Goal: Transaction & Acquisition: Obtain resource

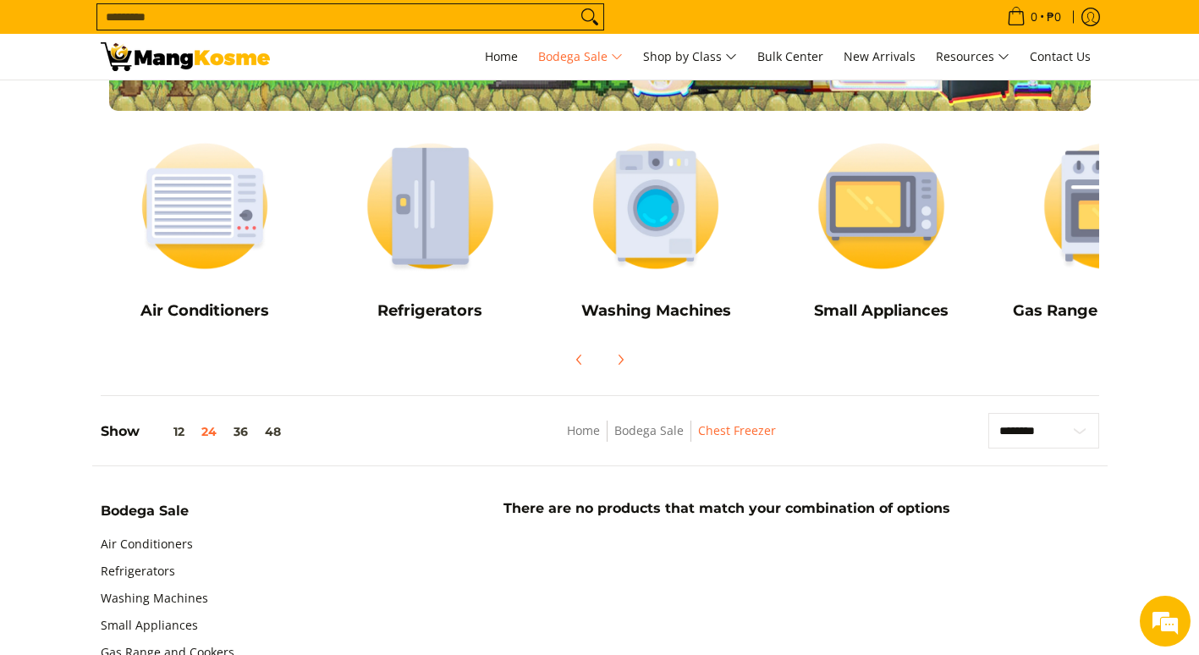
scroll to position [34, 0]
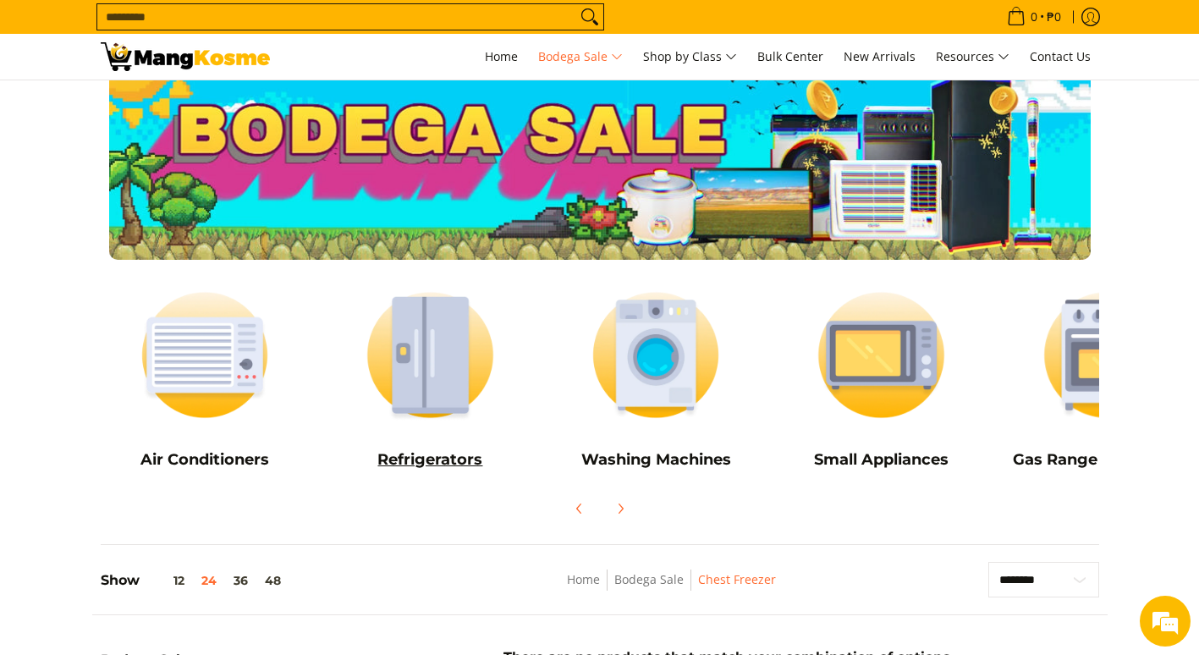
click at [451, 375] on img at bounding box center [430, 355] width 209 height 156
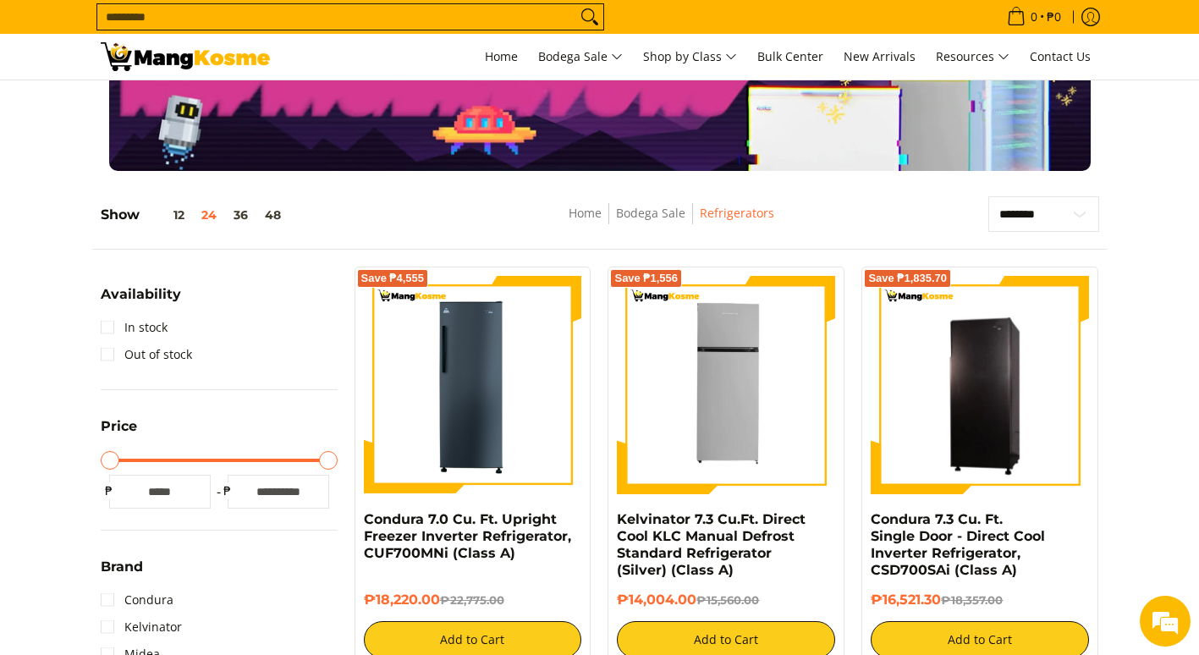
scroll to position [237, 0]
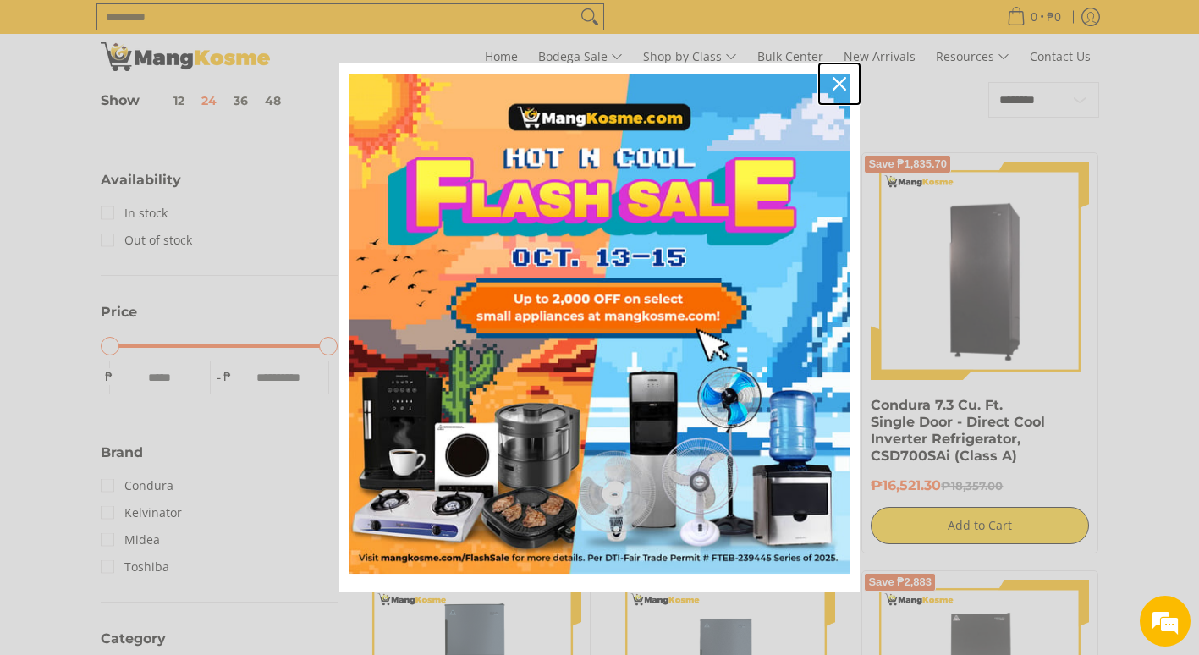
click at [837, 83] on icon "close icon" at bounding box center [839, 84] width 14 height 14
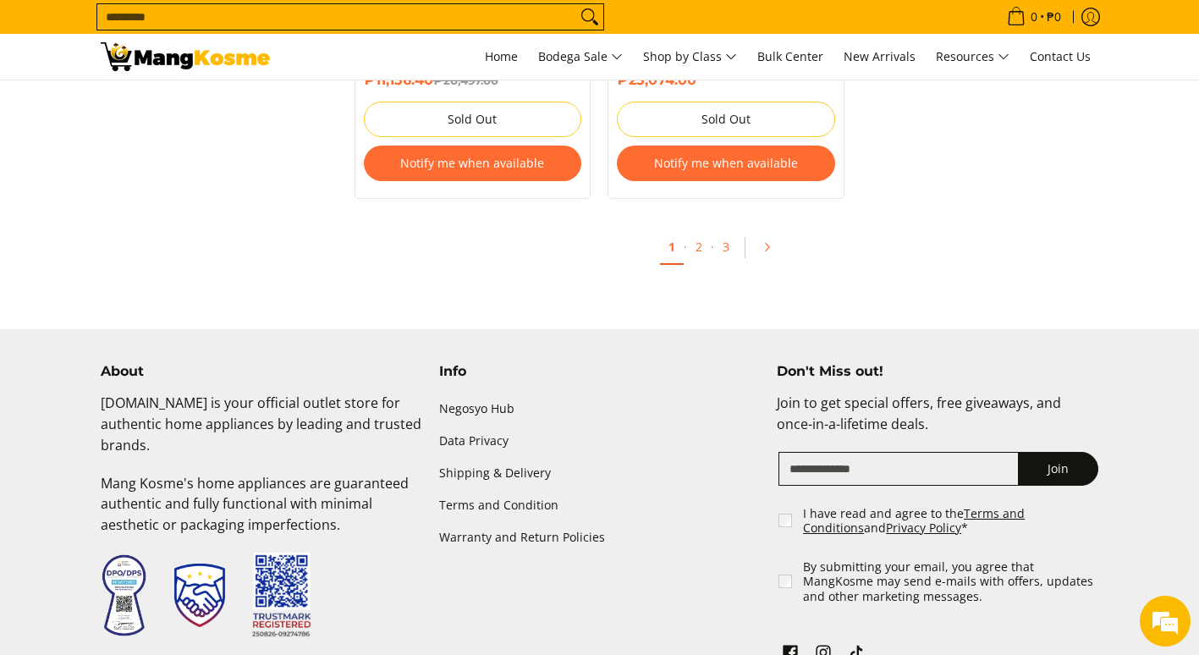
scroll to position [3925, 0]
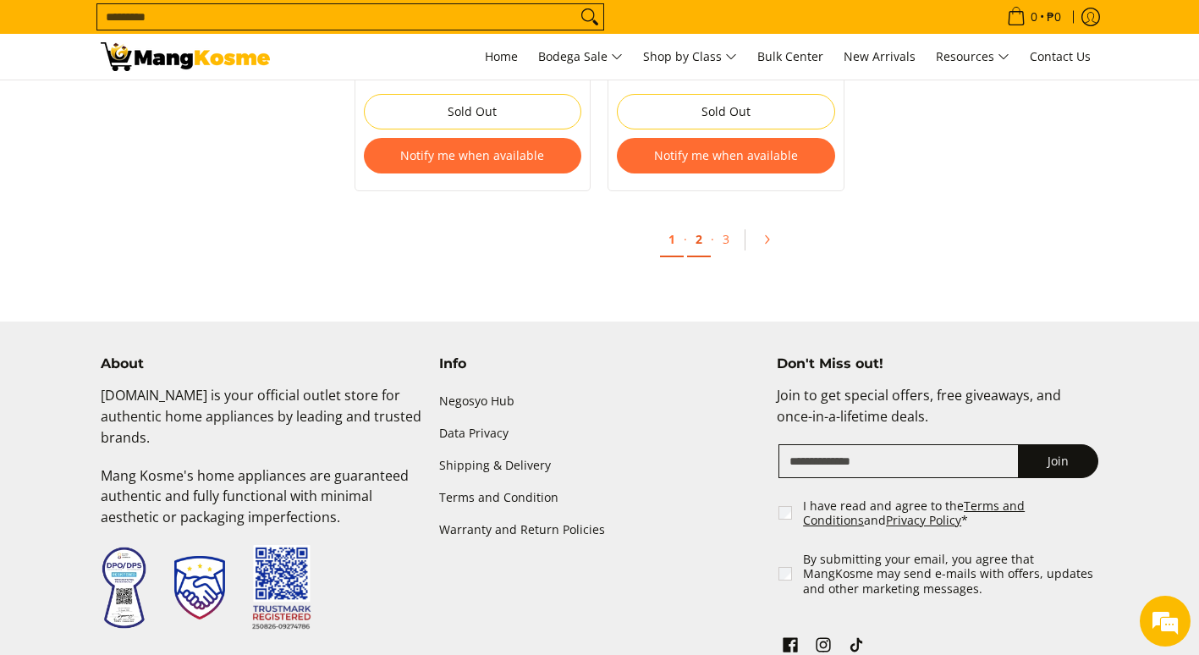
click at [701, 232] on link "2" at bounding box center [699, 239] width 24 height 35
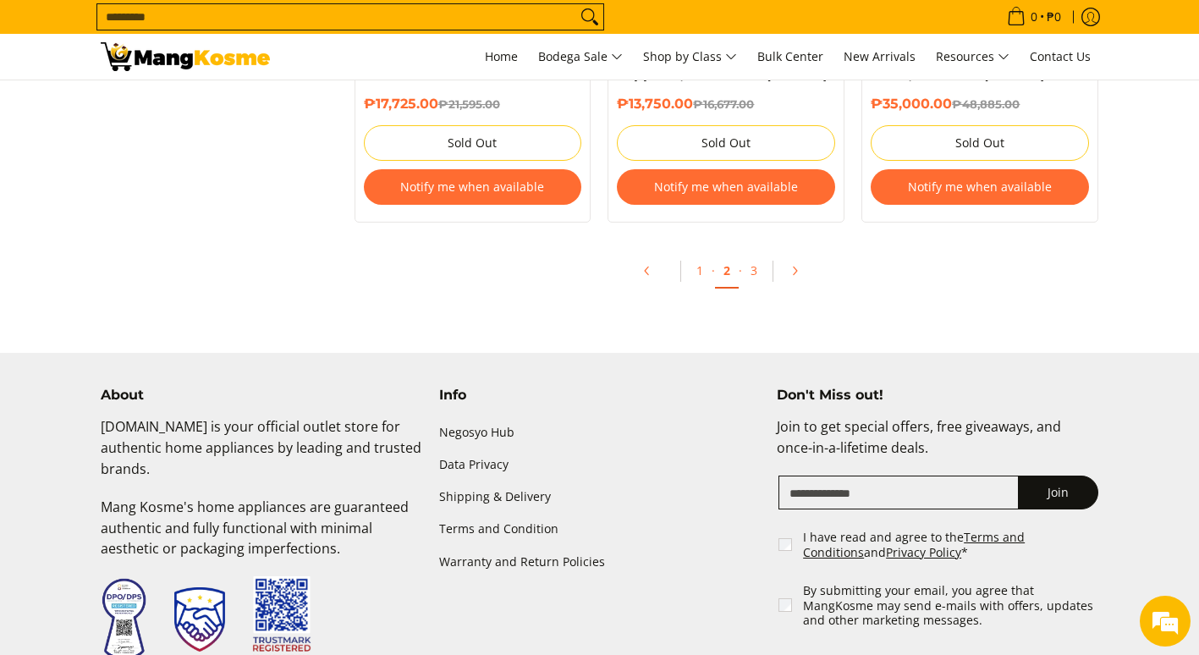
scroll to position [3891, 0]
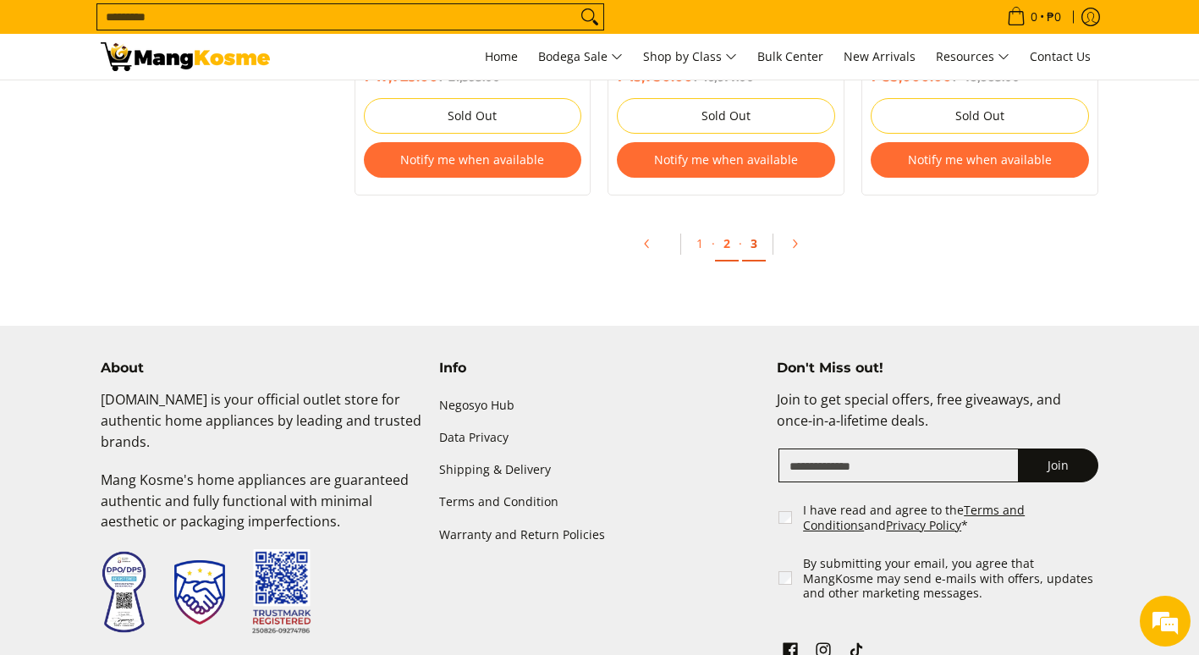
click at [749, 250] on link "3" at bounding box center [754, 244] width 24 height 35
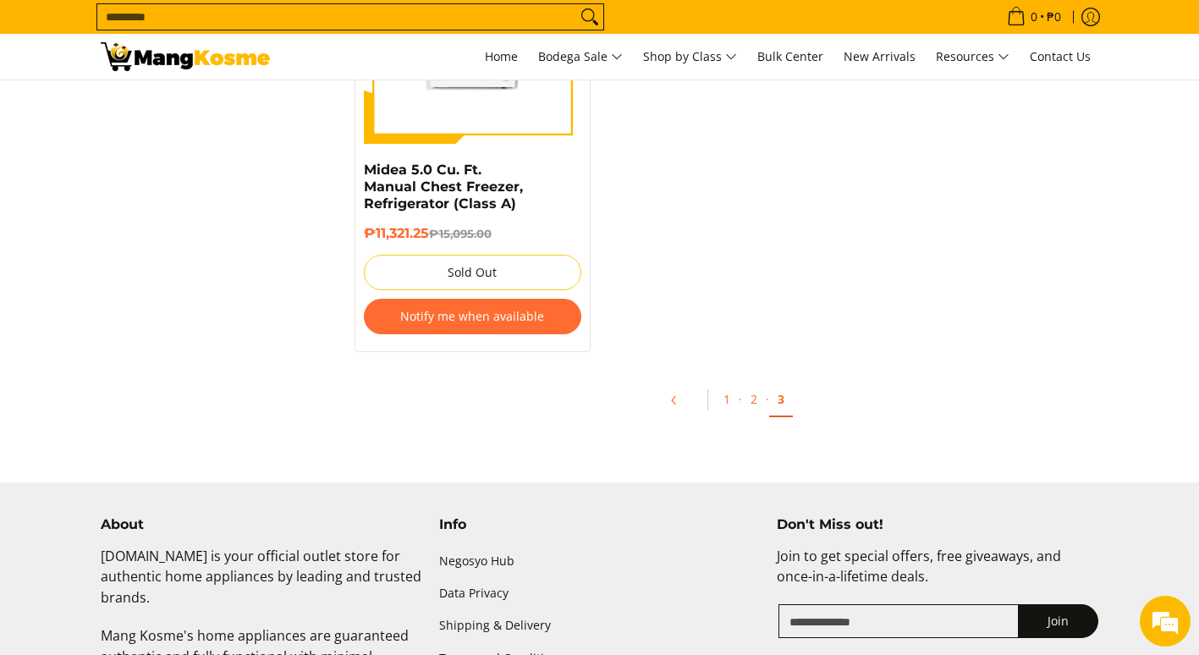
scroll to position [1895, 0]
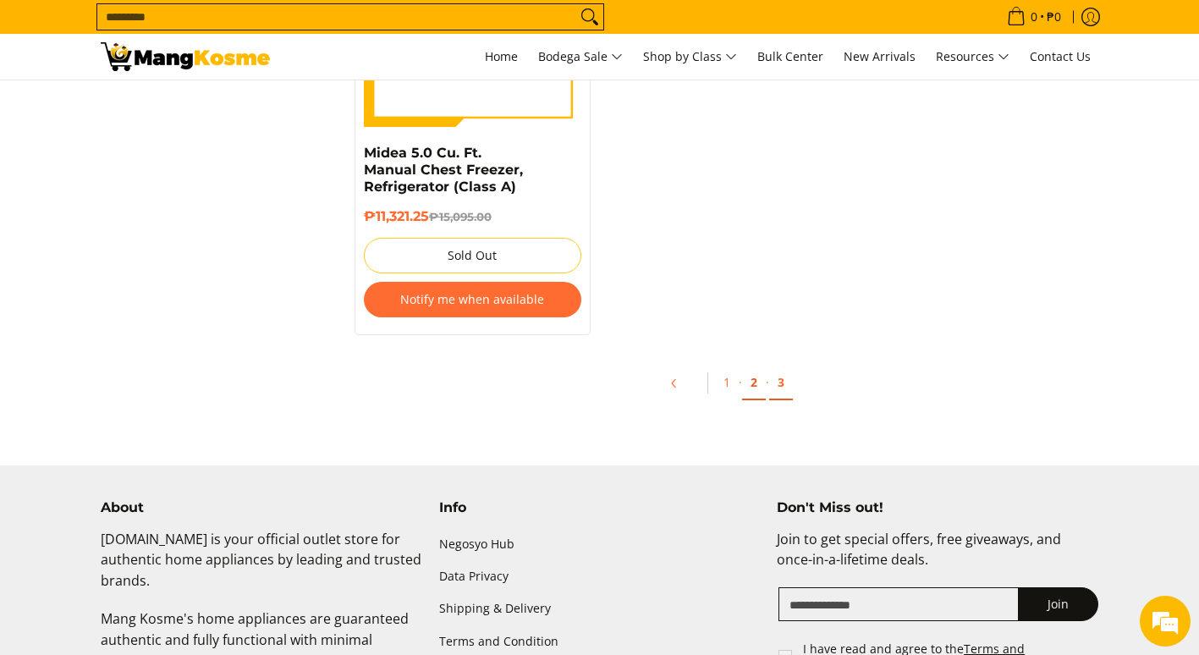
click at [751, 365] on link "2" at bounding box center [754, 382] width 24 height 35
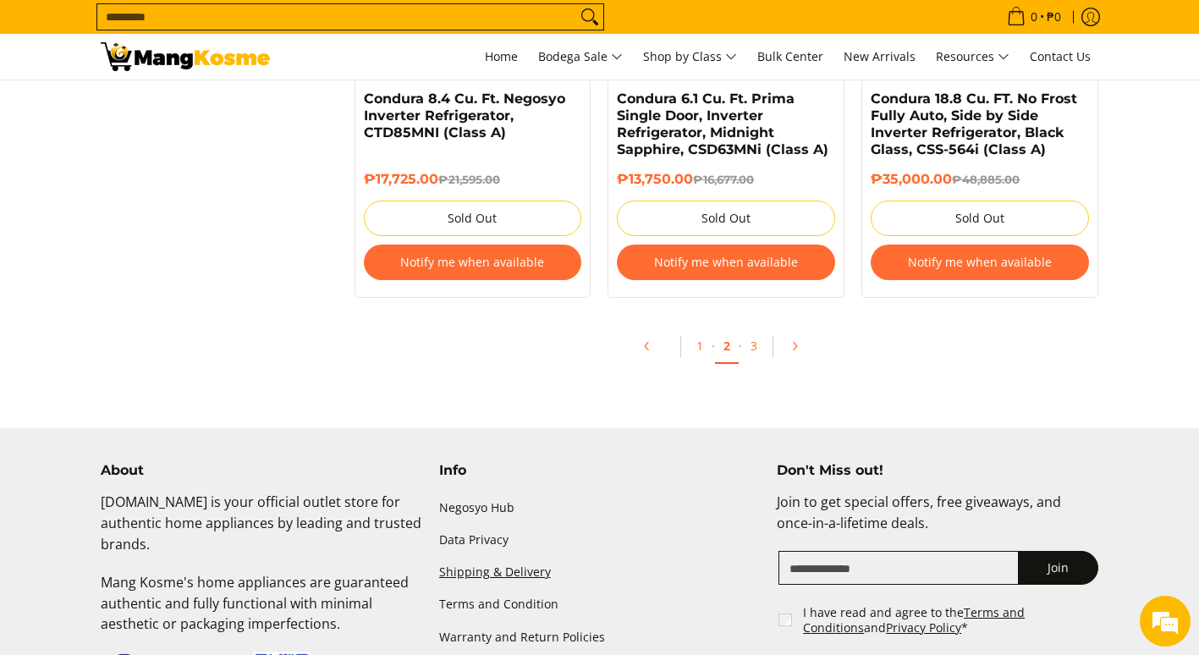
scroll to position [3789, 0]
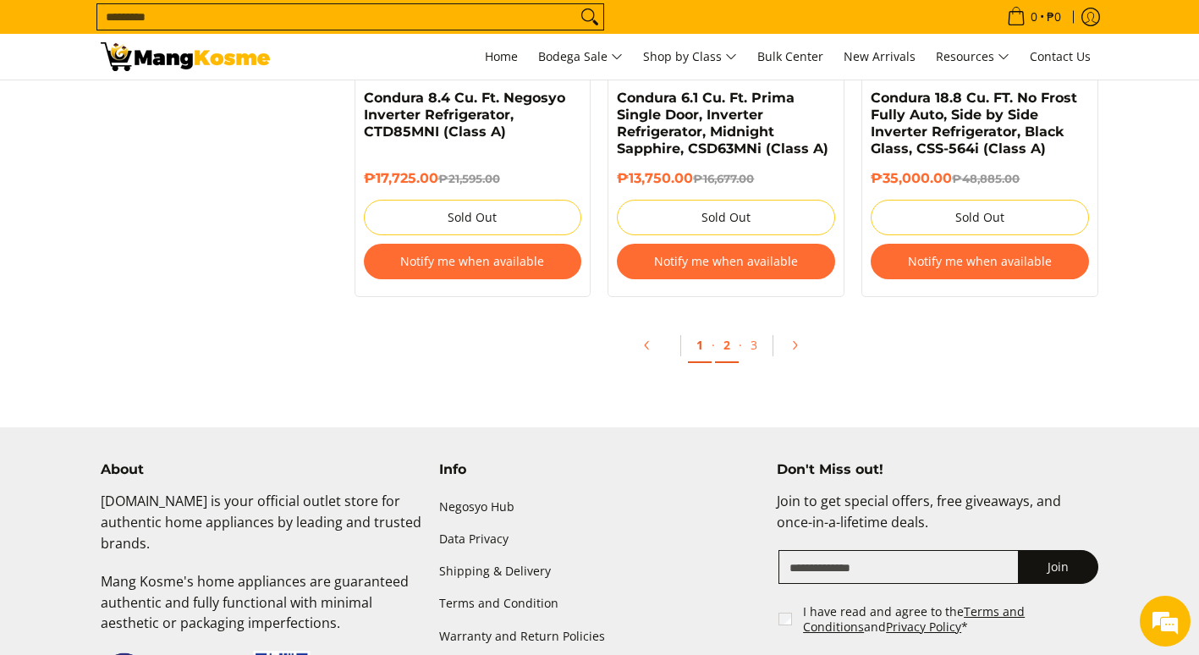
click at [698, 347] on link "1" at bounding box center [700, 345] width 24 height 35
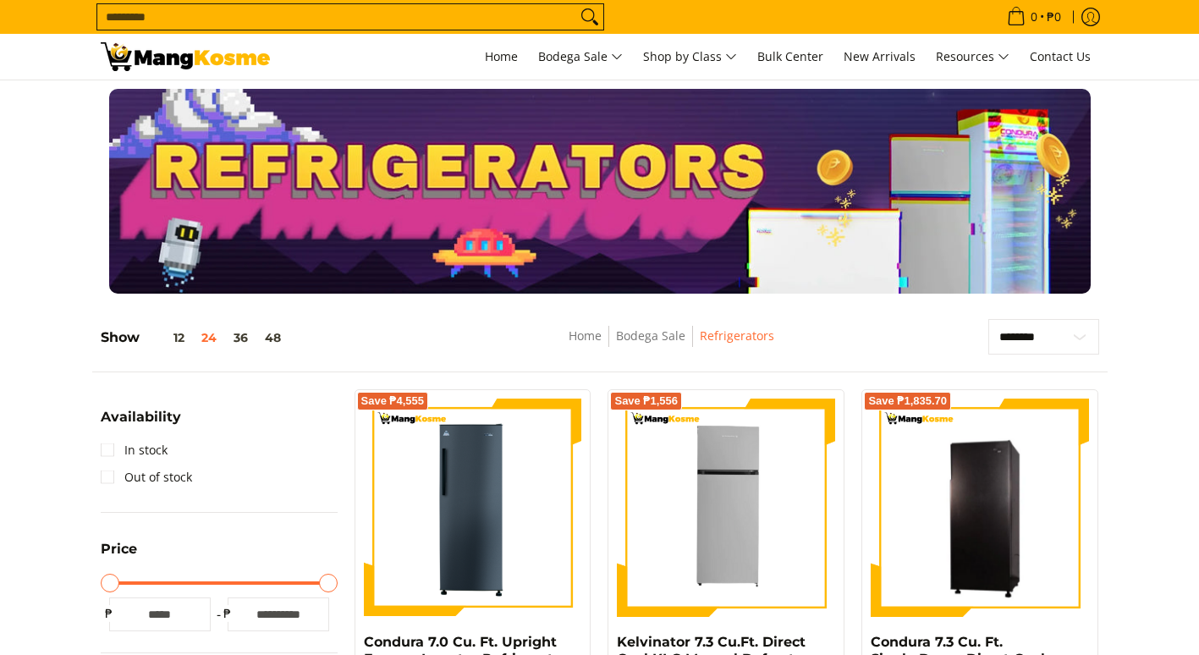
scroll to position [541, 0]
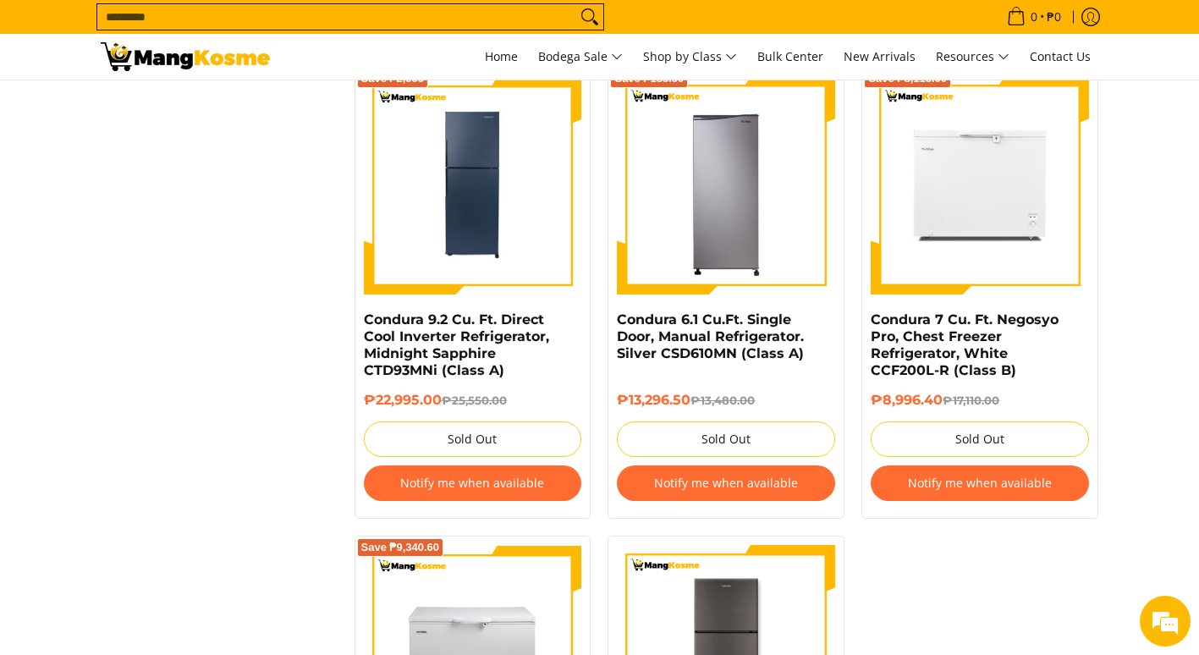
scroll to position [2989, 0]
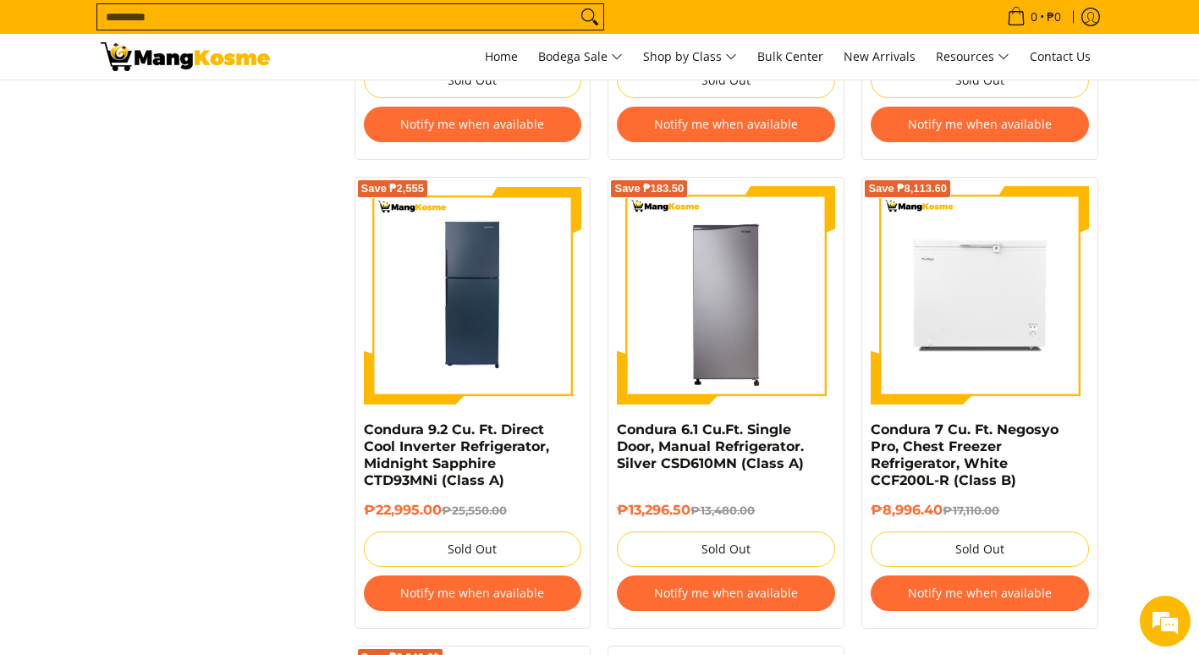
click at [982, 584] on button "Notify me when available" at bounding box center [979, 593] width 218 height 36
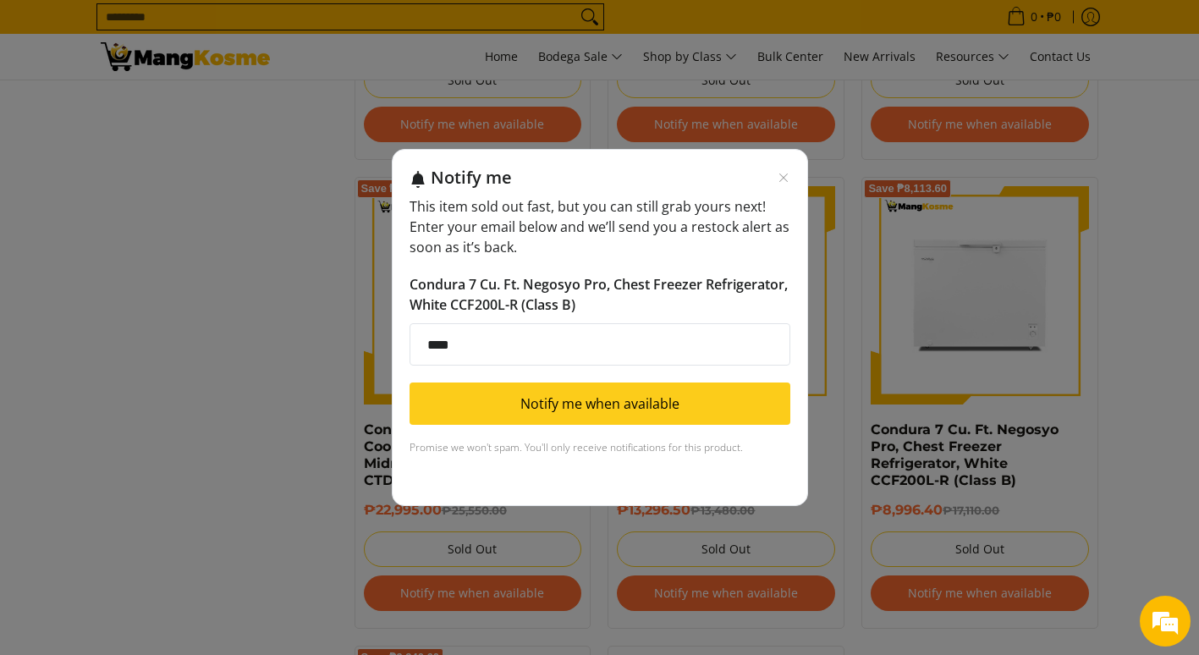
type input "**********"
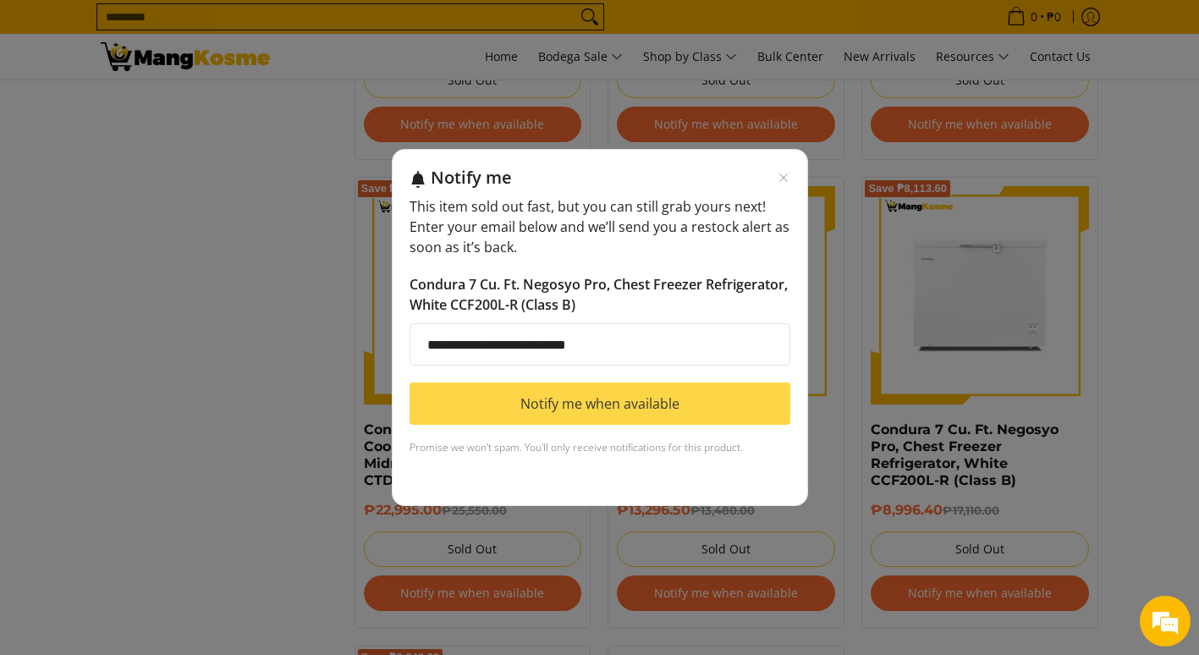
click at [612, 414] on button "Notify me when available" at bounding box center [599, 403] width 381 height 42
